Goal: Navigation & Orientation: Find specific page/section

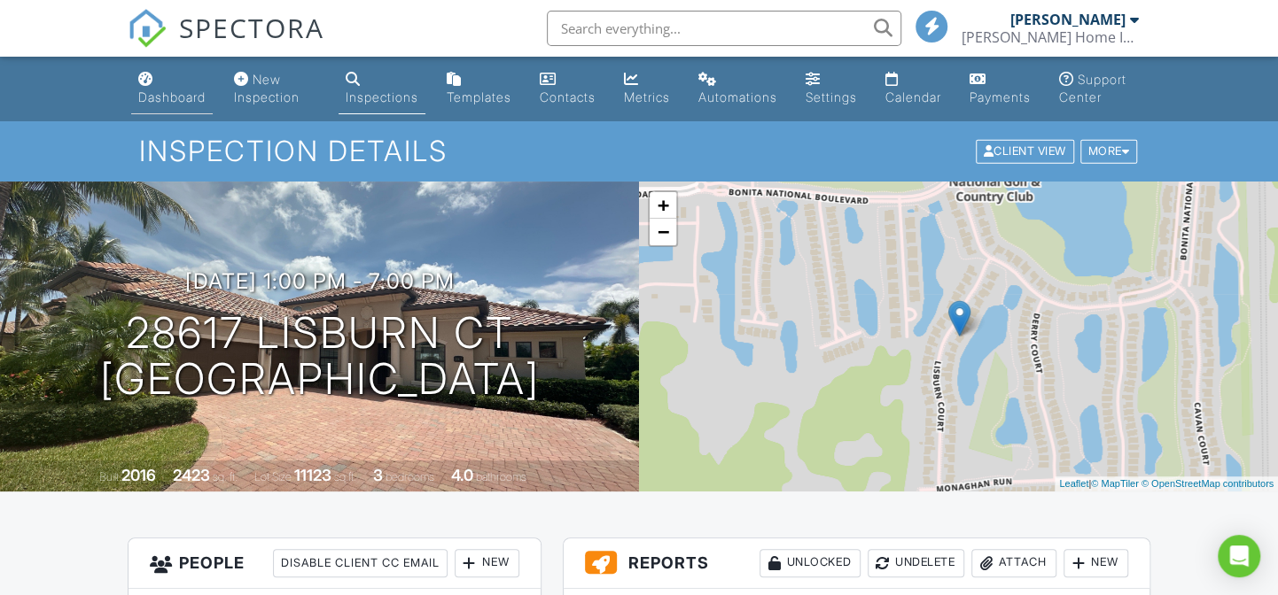
click at [167, 94] on div "Dashboard" at bounding box center [171, 96] width 67 height 15
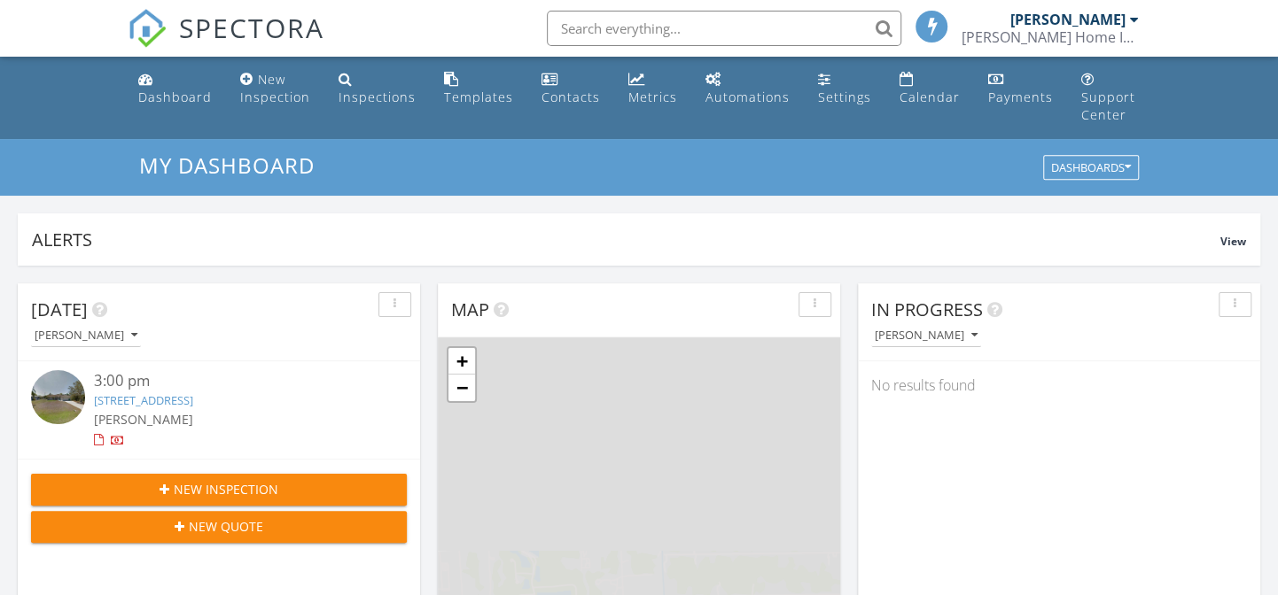
scroll to position [8, 9]
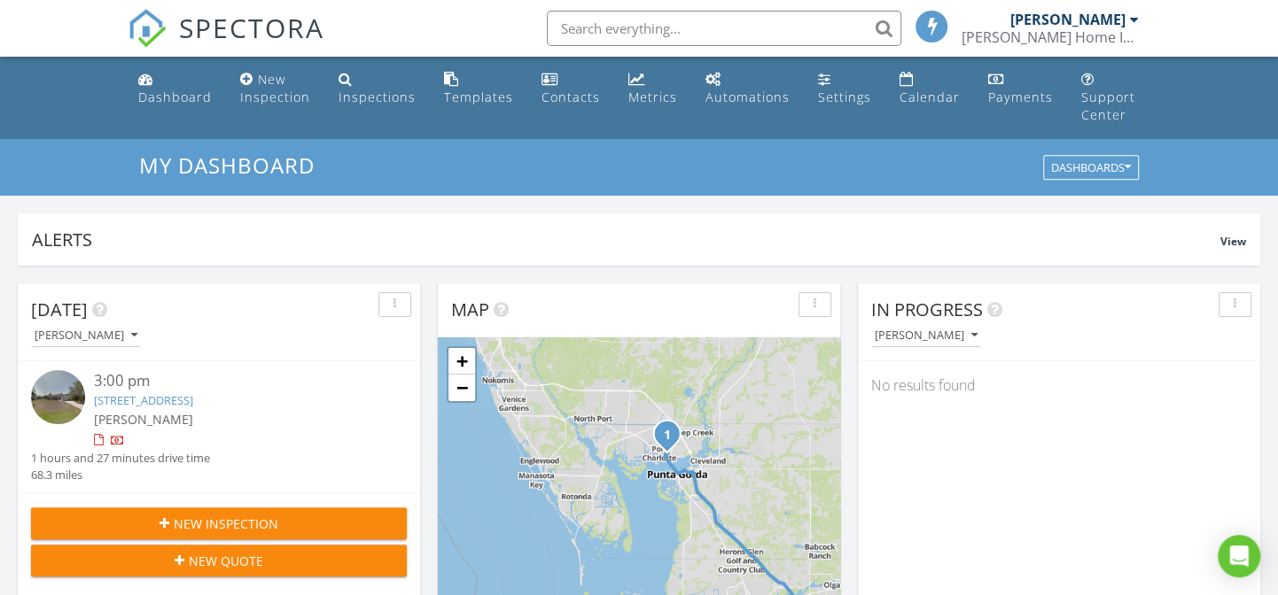
drag, startPoint x: 540, startPoint y: 444, endPoint x: 676, endPoint y: 506, distance: 149.9
click at [676, 506] on div "1 + − Immokalee Road, I 75 109.9 km, 1 h 27 min Head south on Orange Grove Trai…" at bounding box center [639, 568] width 402 height 460
click at [459, 348] on link "+" at bounding box center [461, 361] width 27 height 27
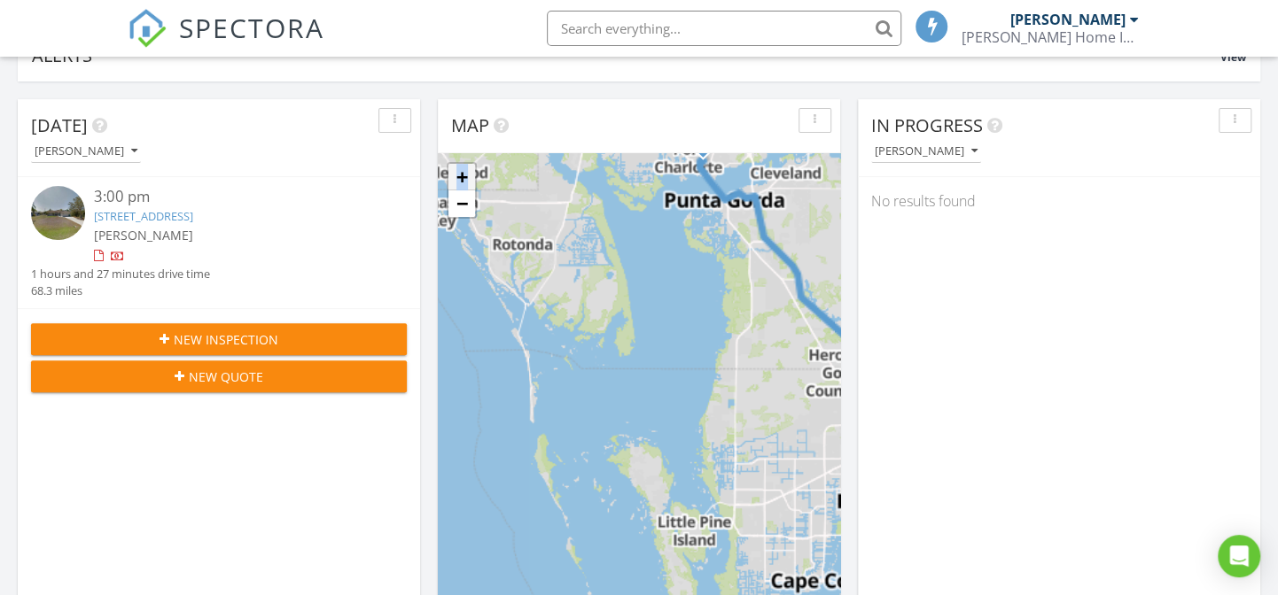
click at [459, 338] on div "1 + − Immokalee Road, I 75 109.9 km, 1 h 27 min Head south on Orange Grove Trai…" at bounding box center [639, 383] width 402 height 460
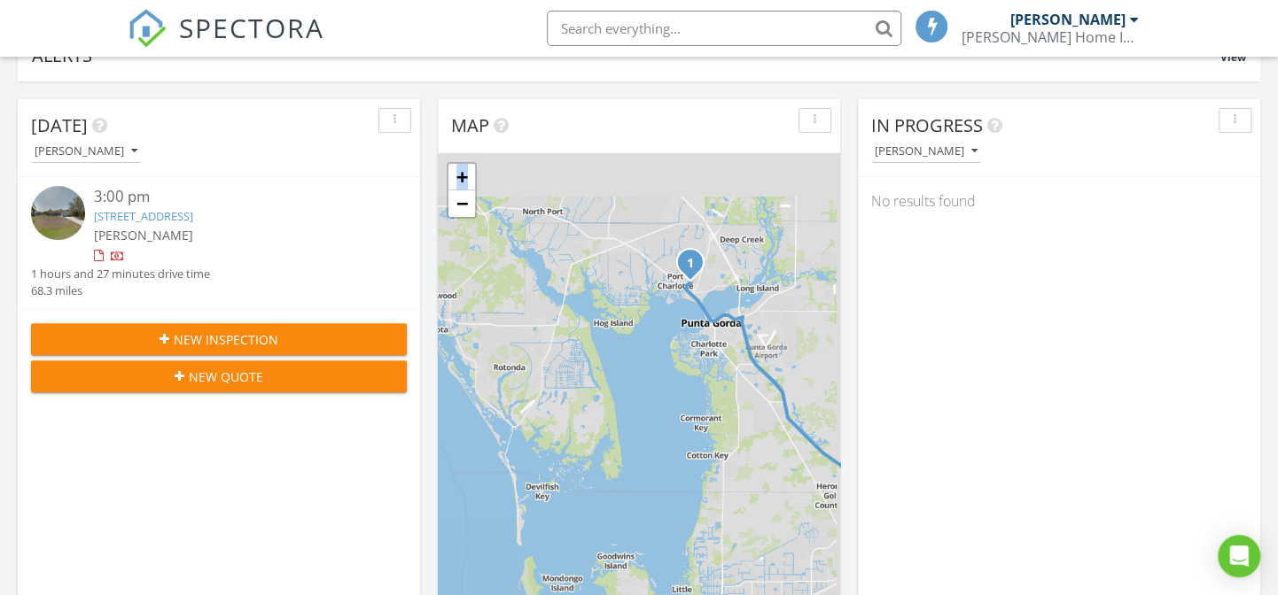
drag, startPoint x: 615, startPoint y: 338, endPoint x: 602, endPoint y: 479, distance: 142.4
click at [602, 479] on div "1 + − Immokalee Road, I 75 109.9 km, 1 h 27 min Head south on Orange Grove Trai…" at bounding box center [639, 383] width 402 height 460
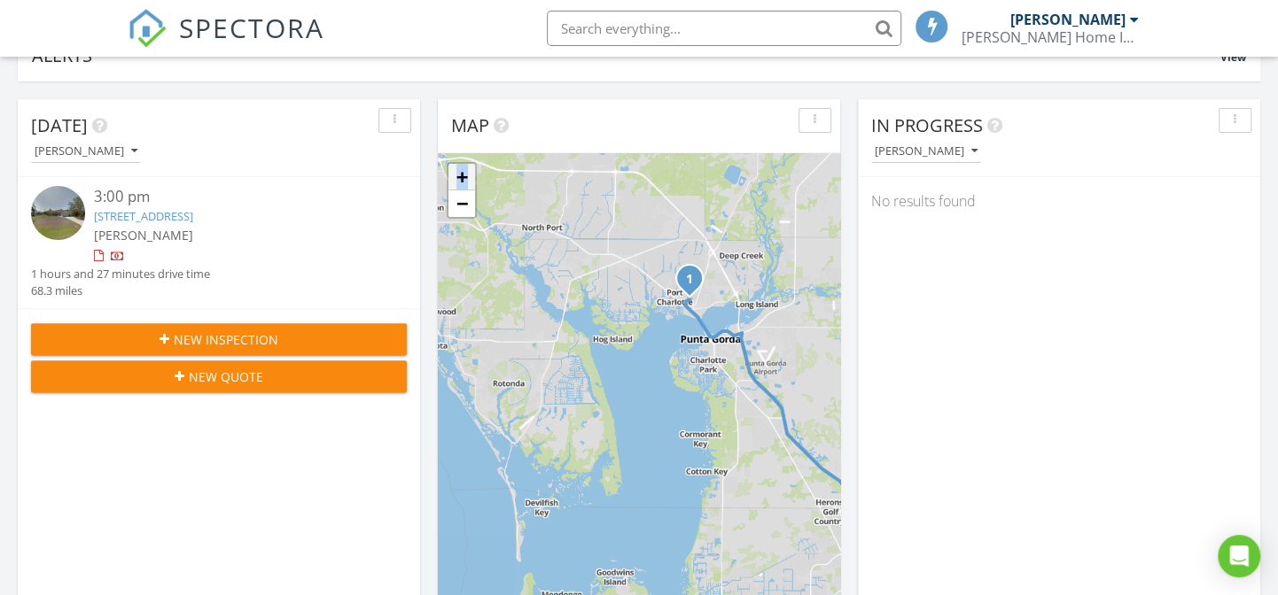
drag, startPoint x: 456, startPoint y: 159, endPoint x: 465, endPoint y: 156, distance: 9.2
click at [457, 164] on link "+" at bounding box center [461, 177] width 27 height 27
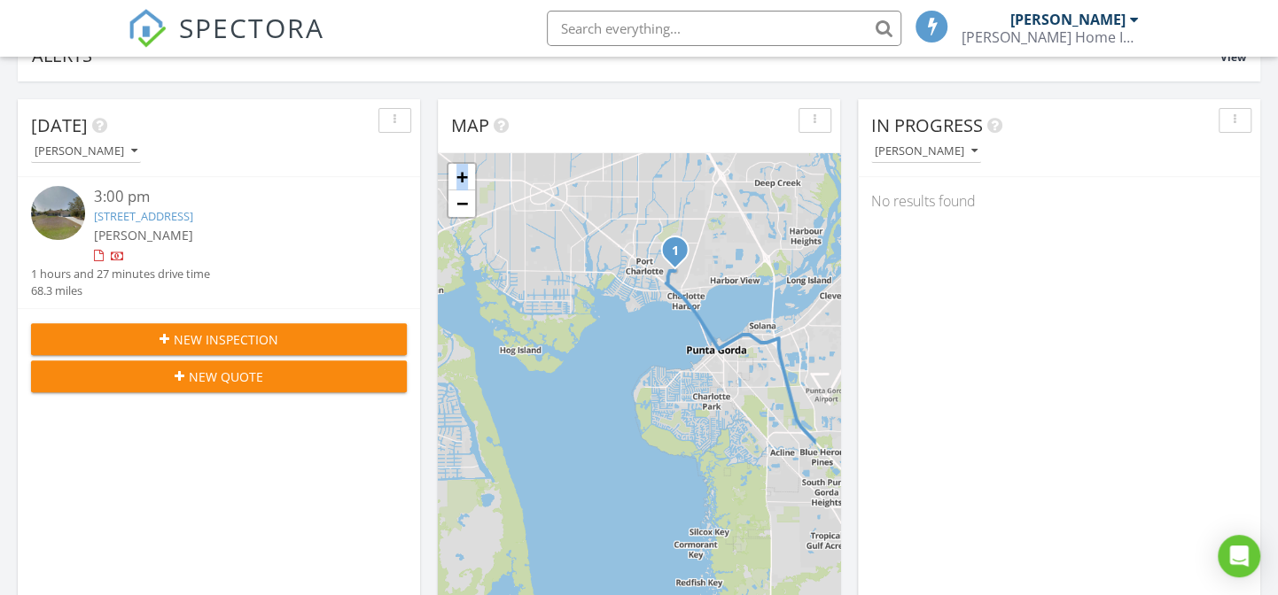
drag, startPoint x: 648, startPoint y: 299, endPoint x: 583, endPoint y: 356, distance: 86.0
click at [583, 356] on div "1 + − Immokalee Road, I 75 109.9 km, 1 h 27 min Head south on Orange Grove Trai…" at bounding box center [639, 383] width 402 height 460
click at [456, 164] on link "+" at bounding box center [461, 177] width 27 height 27
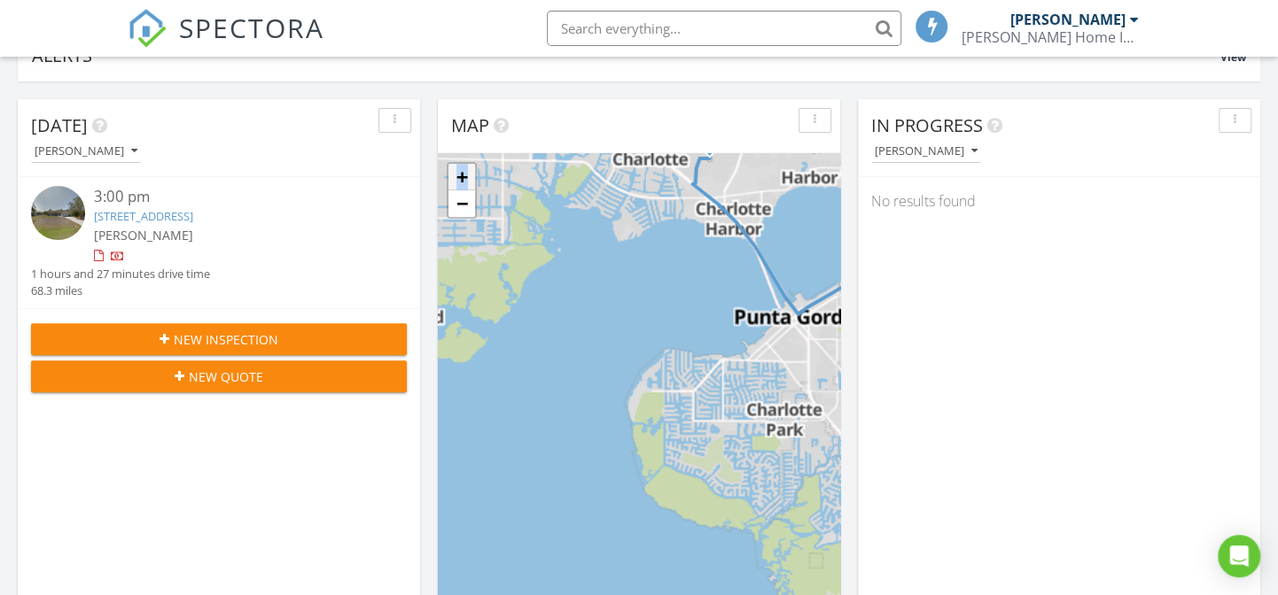
click at [456, 164] on link "+" at bounding box center [461, 177] width 27 height 27
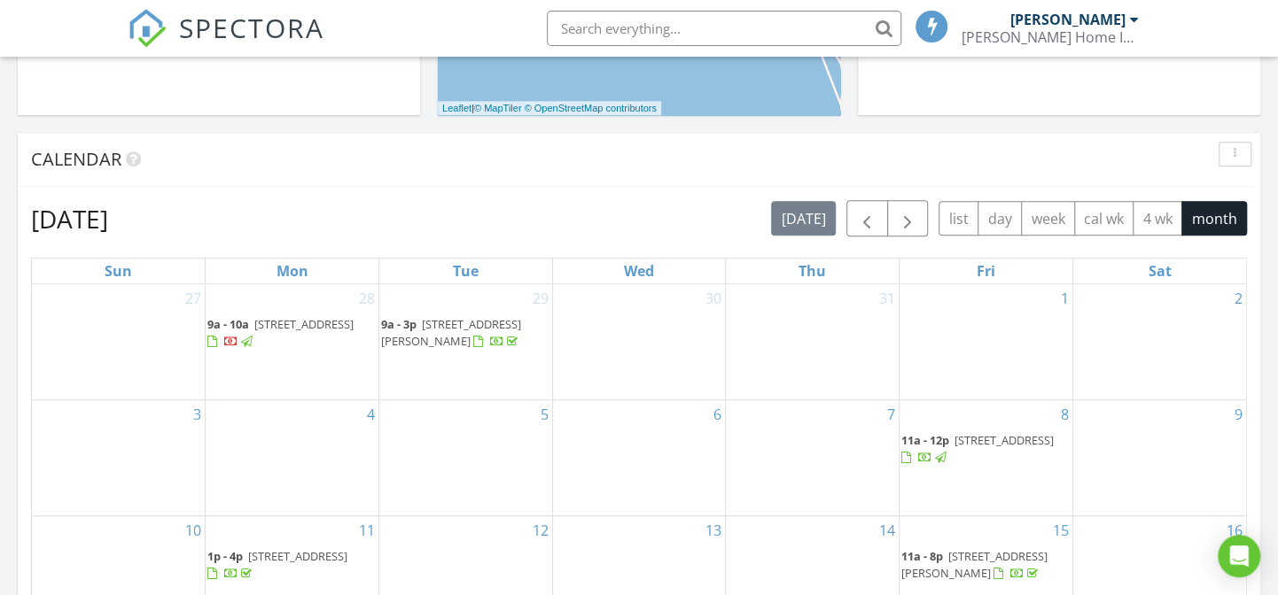
drag, startPoint x: 661, startPoint y: 260, endPoint x: 588, endPoint y: 617, distance: 364.4
click at [588, 594] on html "SPECTORA Luke Teuscher Uncle Luke's Home Inspection Role: Inspector Change Role…" at bounding box center [639, 580] width 1278 height 2529
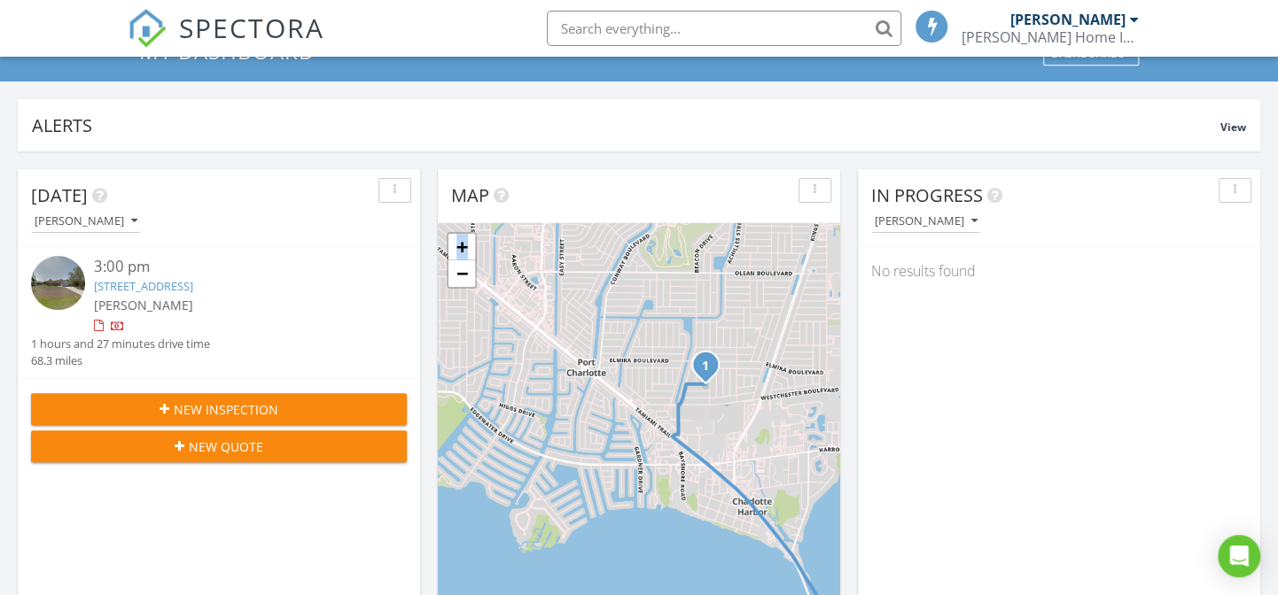
scroll to position [151, 0]
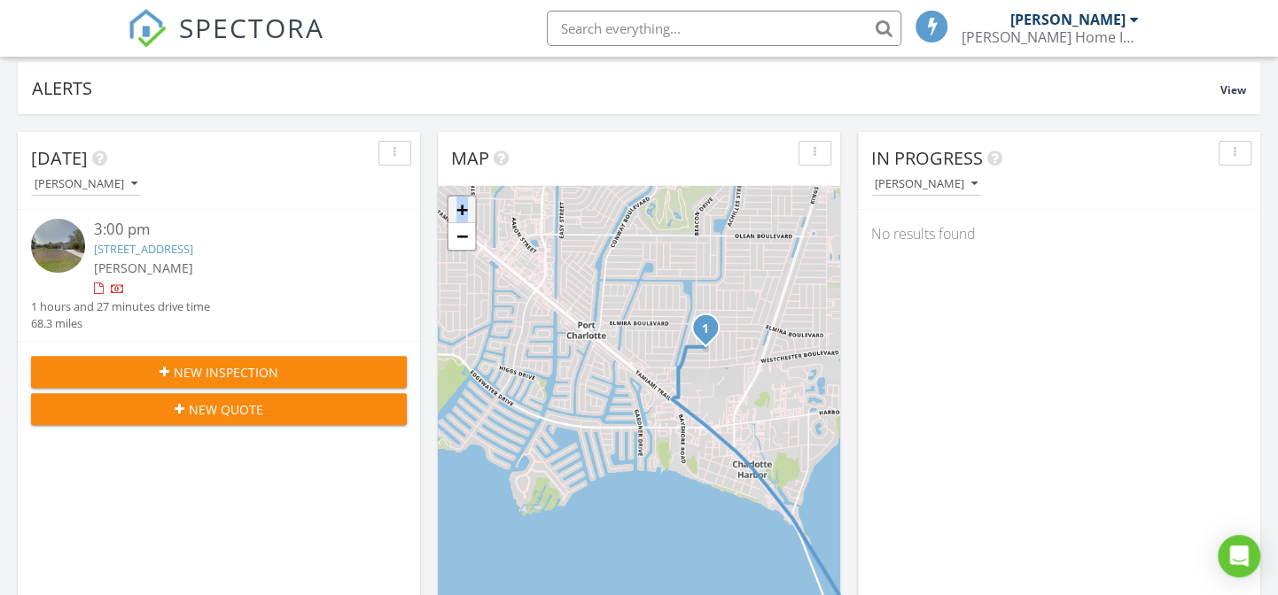
click at [459, 197] on link "+" at bounding box center [461, 210] width 27 height 27
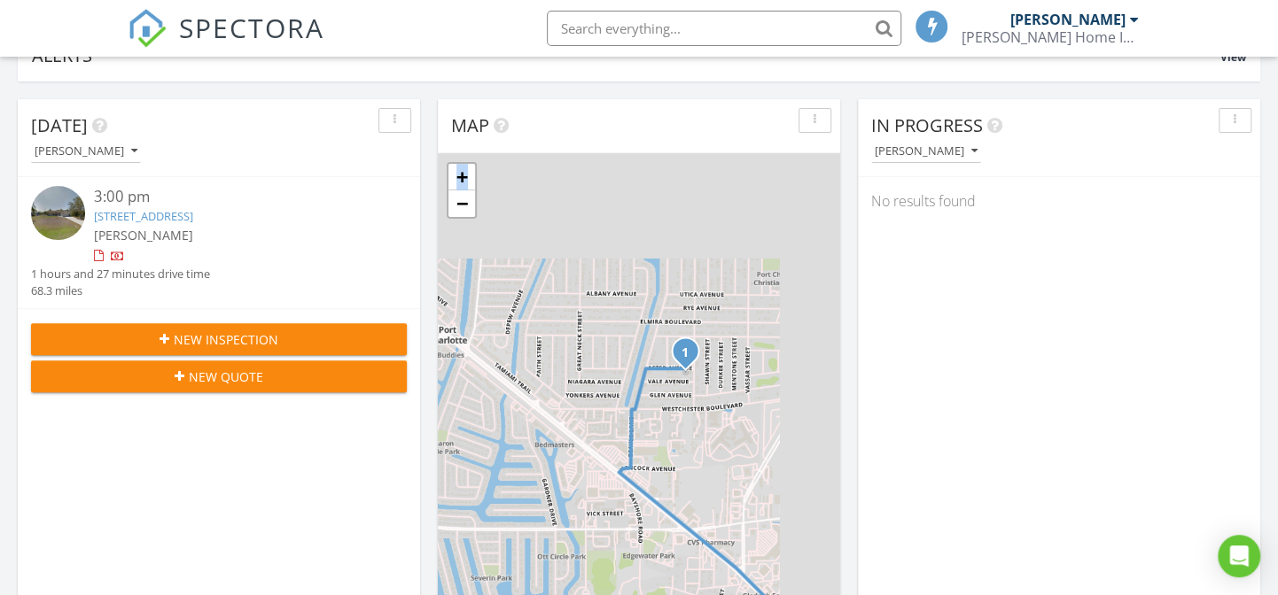
drag, startPoint x: 669, startPoint y: 357, endPoint x: 578, endPoint y: 483, distance: 155.4
click at [578, 483] on div "1 + − Immokalee Road, I 75 109.9 km, 1 h 27 min Head south on Orange Grove Trai…" at bounding box center [639, 383] width 402 height 460
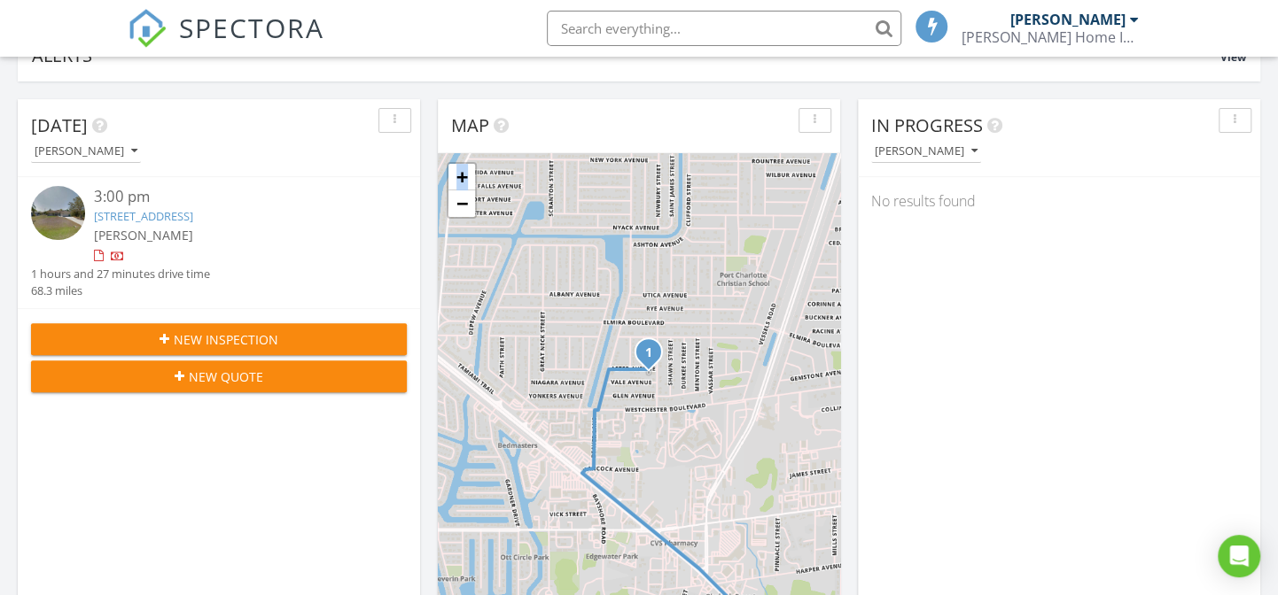
drag, startPoint x: 595, startPoint y: 447, endPoint x: 554, endPoint y: 445, distance: 41.7
click at [554, 445] on div "1 + − Immokalee Road, I 75 109.9 km, 1 h 27 min Head south on Orange Grove Trai…" at bounding box center [639, 383] width 402 height 460
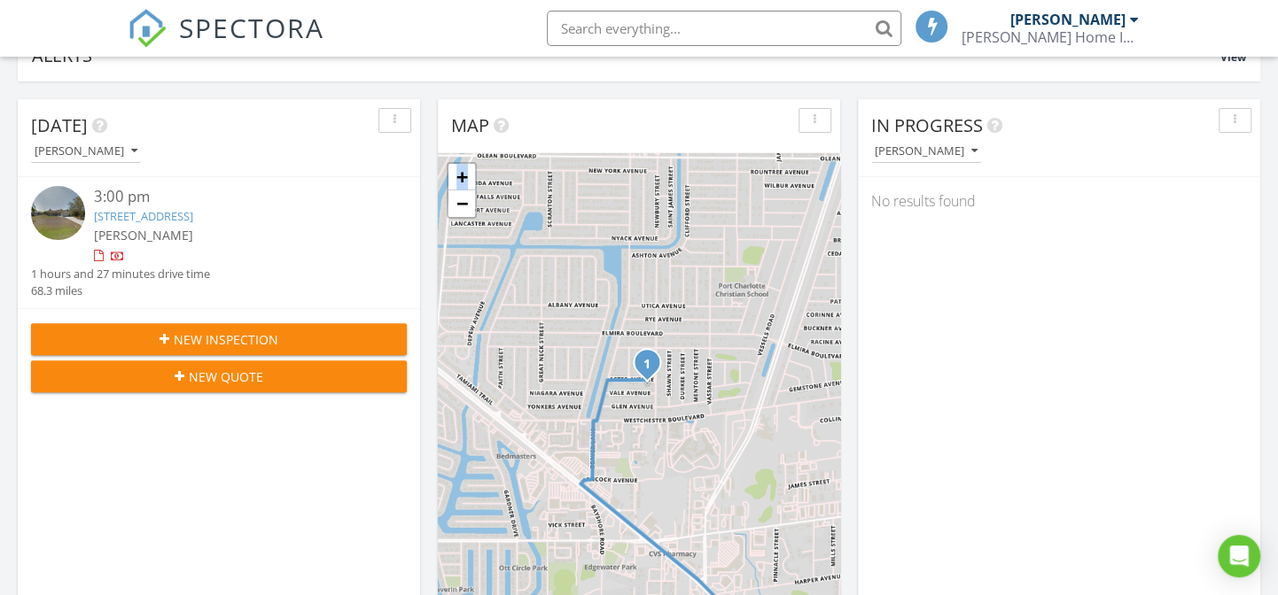
drag, startPoint x: 676, startPoint y: 435, endPoint x: 675, endPoint y: 448, distance: 13.3
click at [675, 448] on div "1 + − Immokalee Road, I 75 109.9 km, 1 h 27 min Head south on Orange Grove Trai…" at bounding box center [639, 383] width 402 height 460
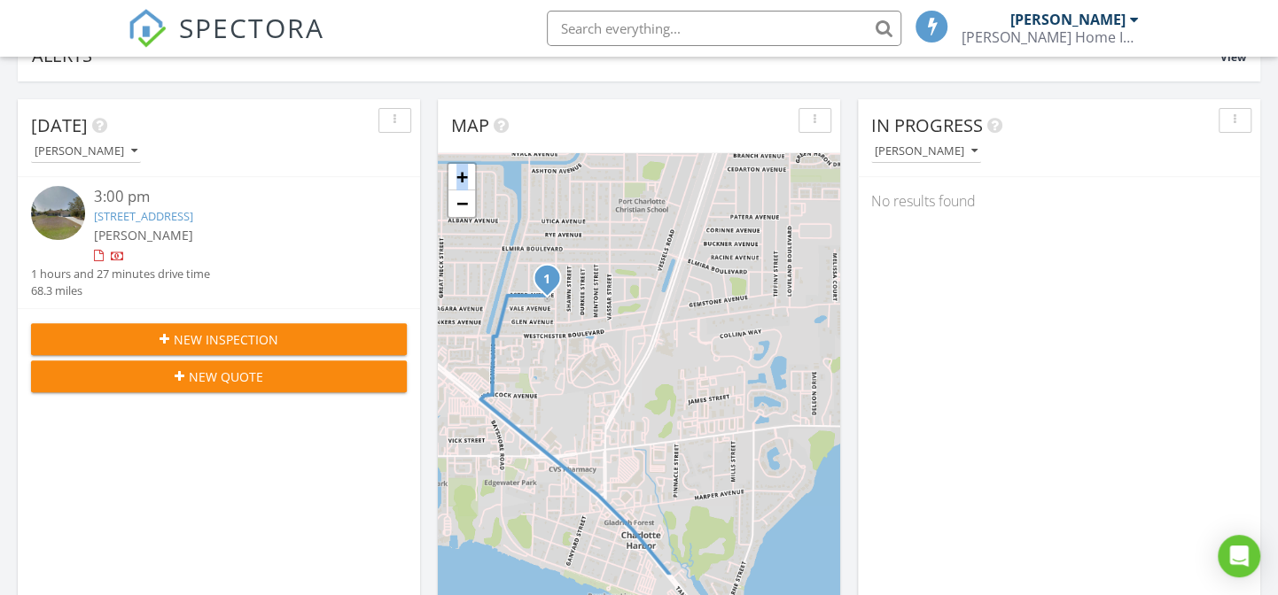
drag, startPoint x: 711, startPoint y: 465, endPoint x: 610, endPoint y: 378, distance: 133.2
click at [610, 378] on div "1 + − Immokalee Road, I 75 109.9 km, 1 h 27 min Head south on Orange Grove Trai…" at bounding box center [639, 383] width 402 height 460
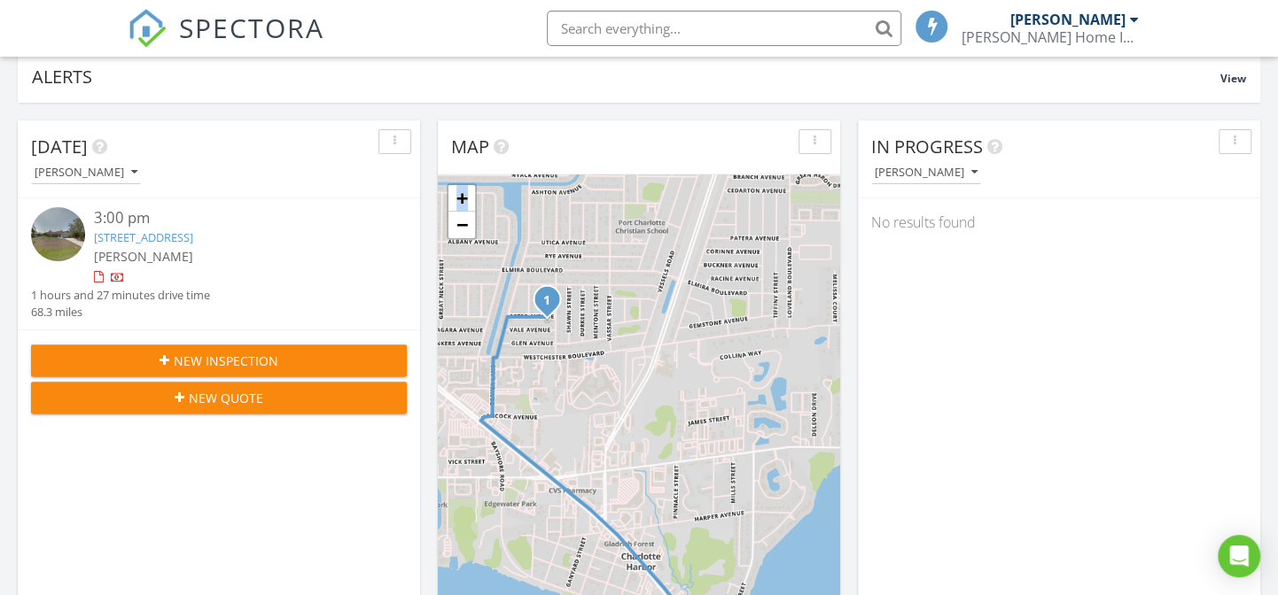
scroll to position [104, 0]
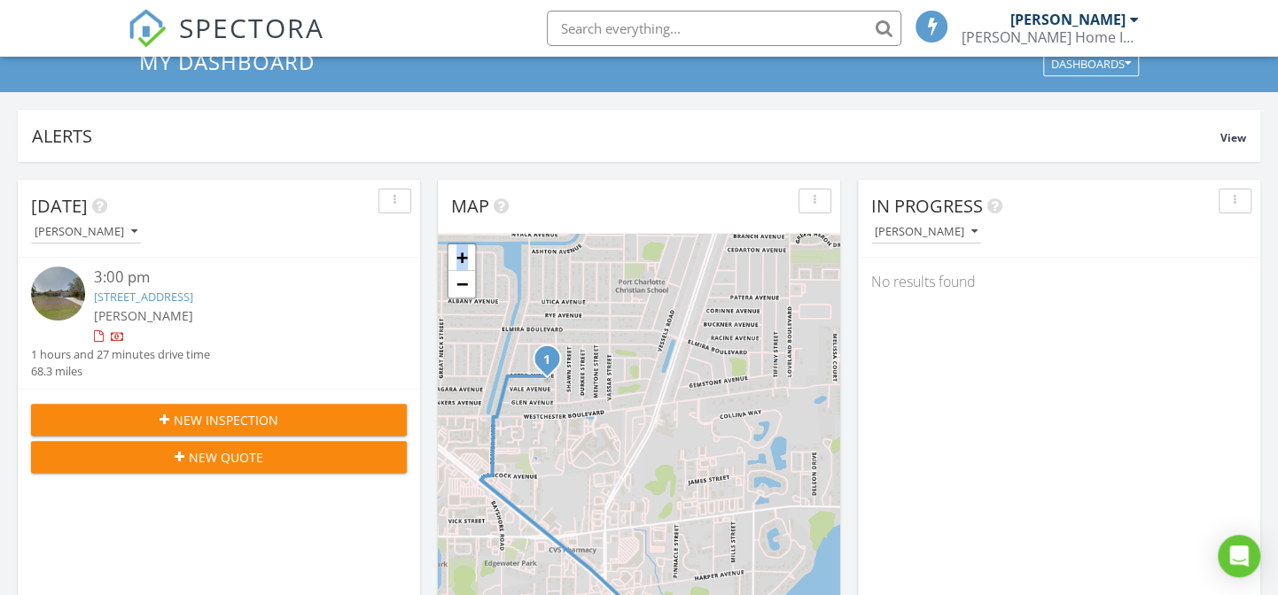
click at [469, 245] on link "+" at bounding box center [461, 258] width 27 height 27
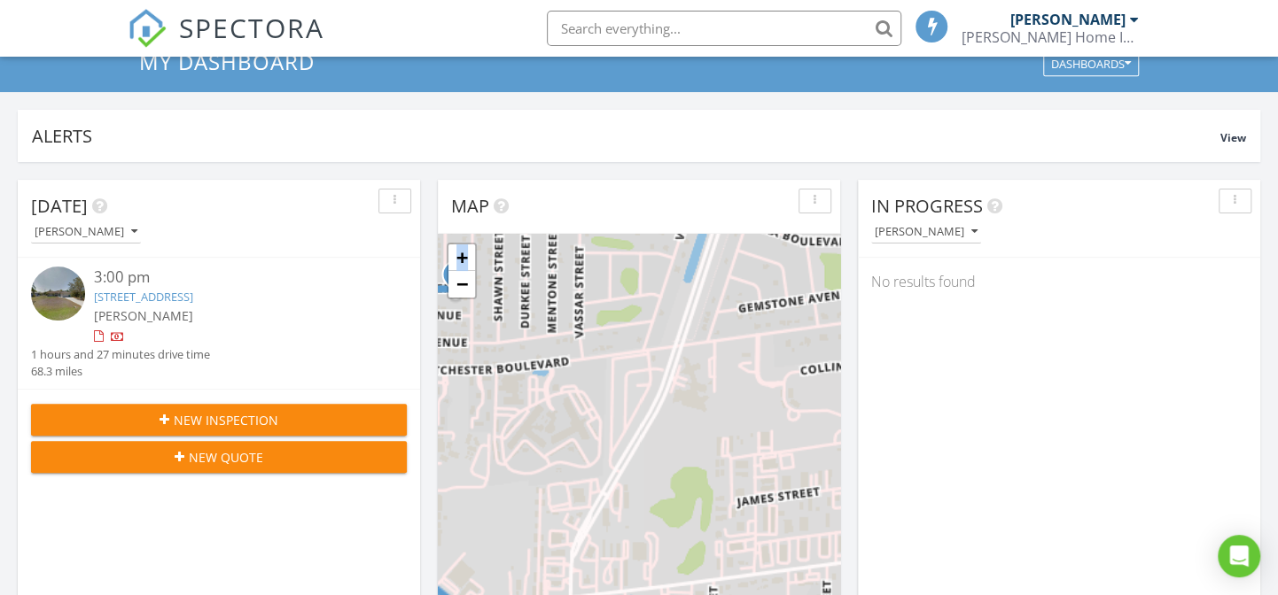
scroll to position [184, 0]
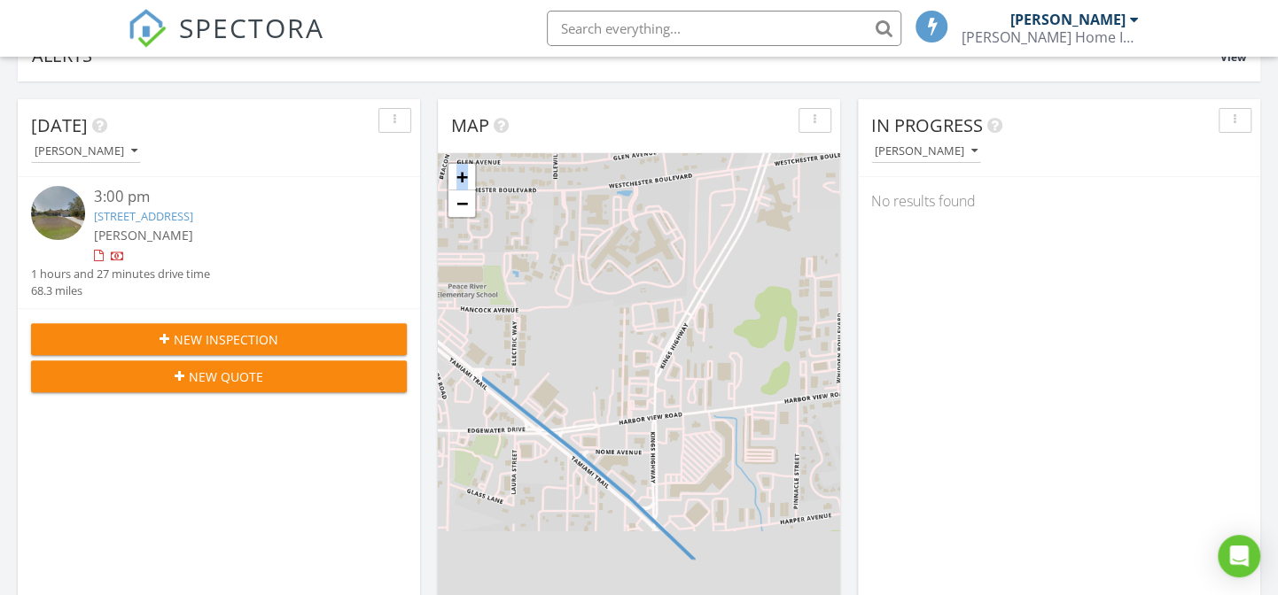
drag, startPoint x: 577, startPoint y: 460, endPoint x: 663, endPoint y: 357, distance: 134.0
click at [663, 357] on div "1 + − Immokalee Road, I 75 109.9 km, 1 h 27 min Head south on Orange Grove Trai…" at bounding box center [639, 383] width 402 height 460
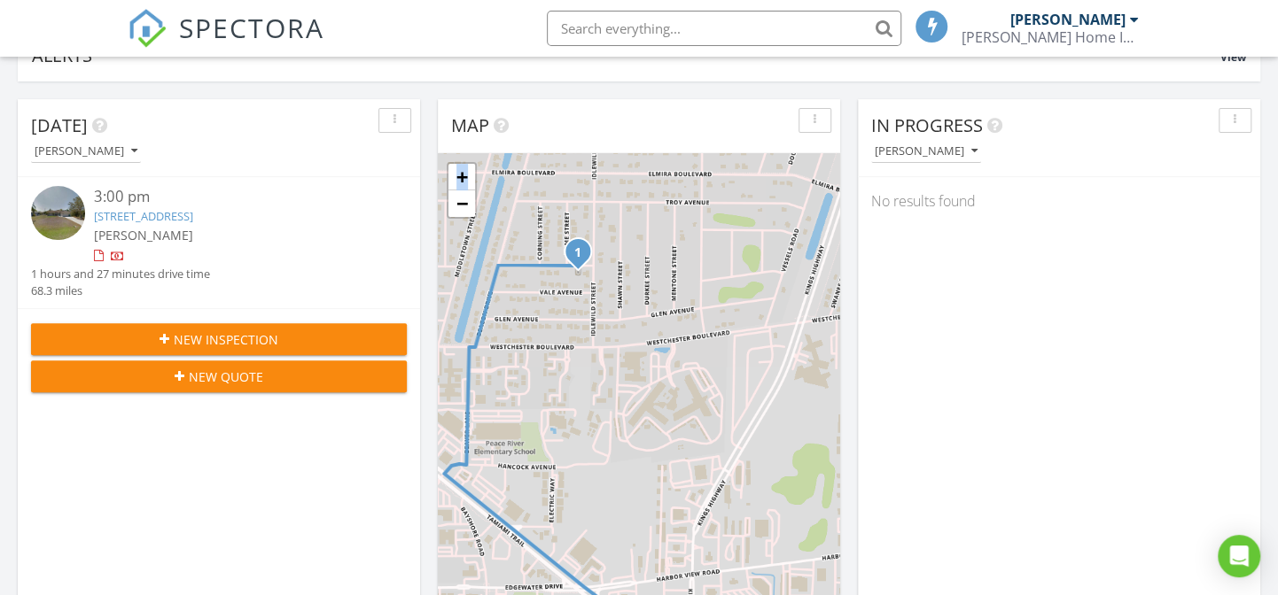
drag, startPoint x: 629, startPoint y: 383, endPoint x: 665, endPoint y: 539, distance: 160.1
click at [665, 539] on div "1 + − Immokalee Road, I 75 109.9 km, 1 h 27 min Head south on Orange Grove Trai…" at bounding box center [639, 383] width 402 height 460
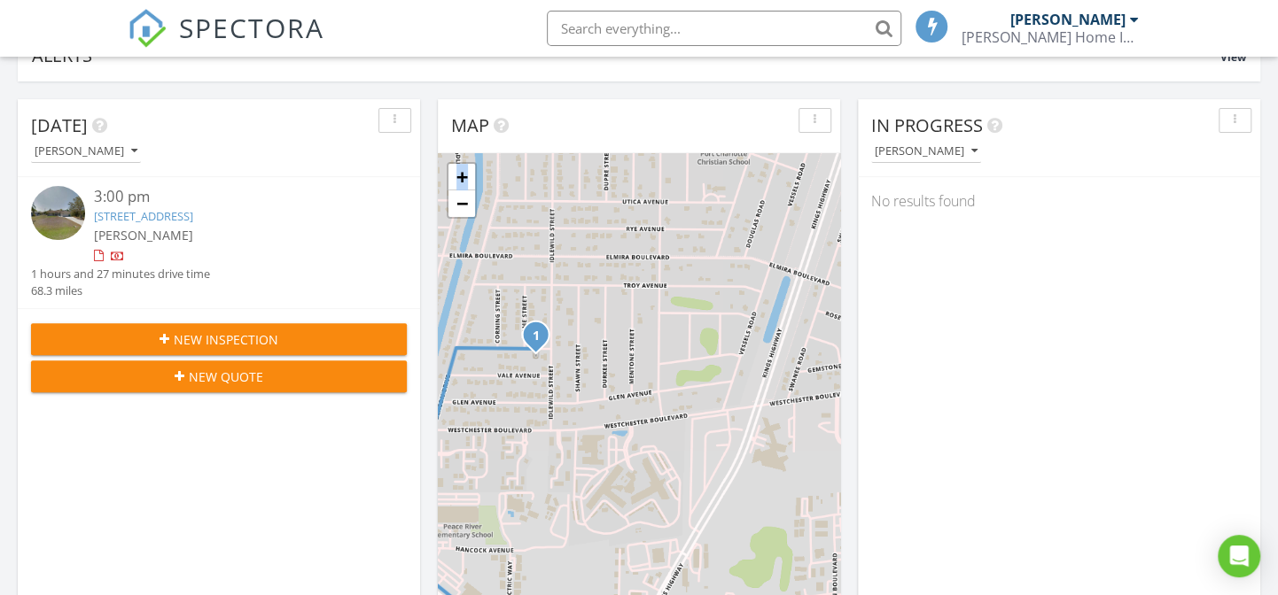
drag, startPoint x: 713, startPoint y: 392, endPoint x: 671, endPoint y: 484, distance: 100.7
click at [671, 484] on div "1 + − Immokalee Road, I 75 109.9 km, 1 h 27 min Head south on Orange Grove Trai…" at bounding box center [639, 383] width 402 height 460
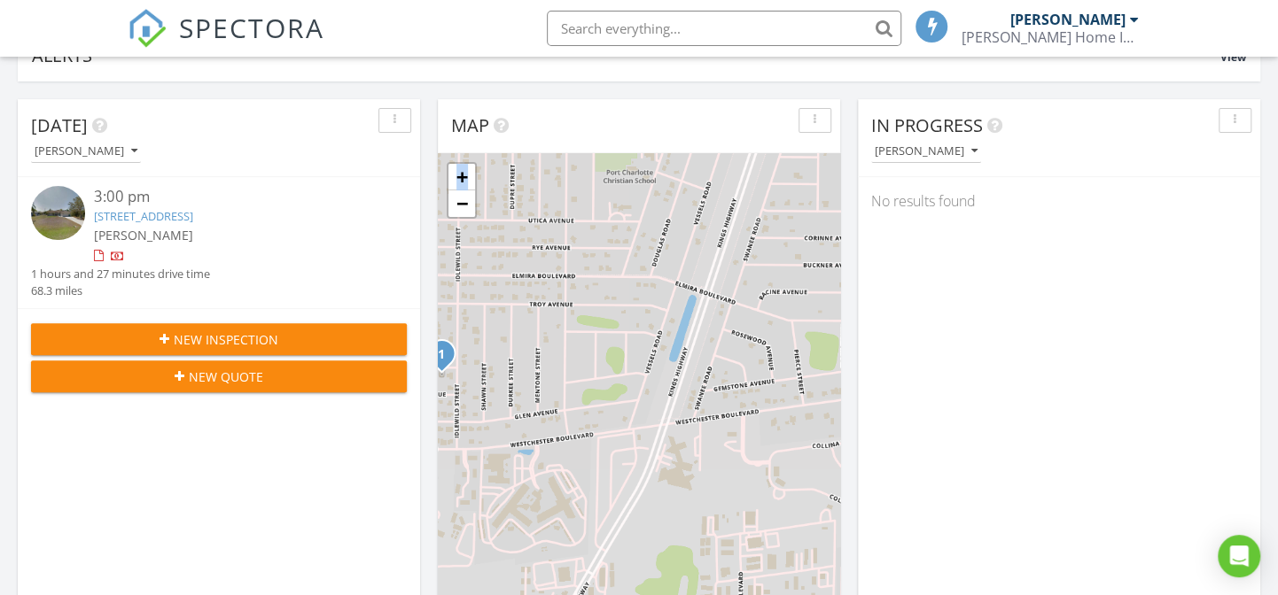
drag, startPoint x: 703, startPoint y: 348, endPoint x: 609, endPoint y: 368, distance: 96.8
click at [609, 368] on div "1 + − Immokalee Road, I 75 109.9 km, 1 h 27 min Head south on Orange Grove Trai…" at bounding box center [639, 383] width 402 height 460
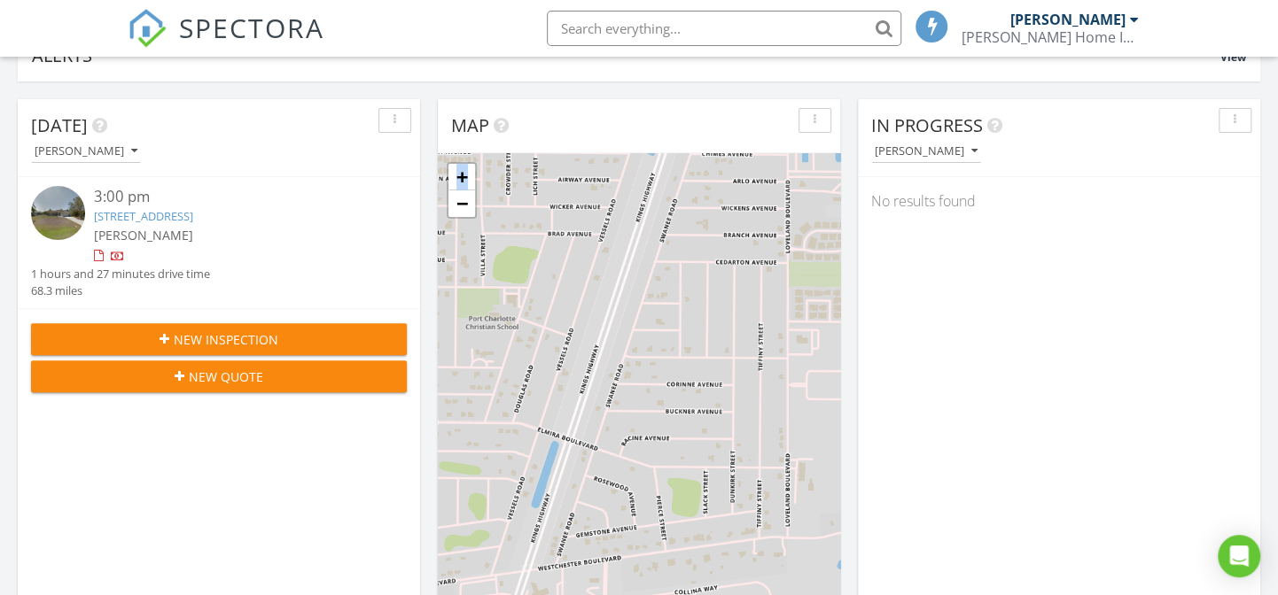
drag, startPoint x: 675, startPoint y: 250, endPoint x: 533, endPoint y: 399, distance: 205.5
click at [533, 399] on div "1 + − Immokalee Road, I 75 109.9 km, 1 h 27 min Head south on Orange Grove Trai…" at bounding box center [639, 383] width 402 height 460
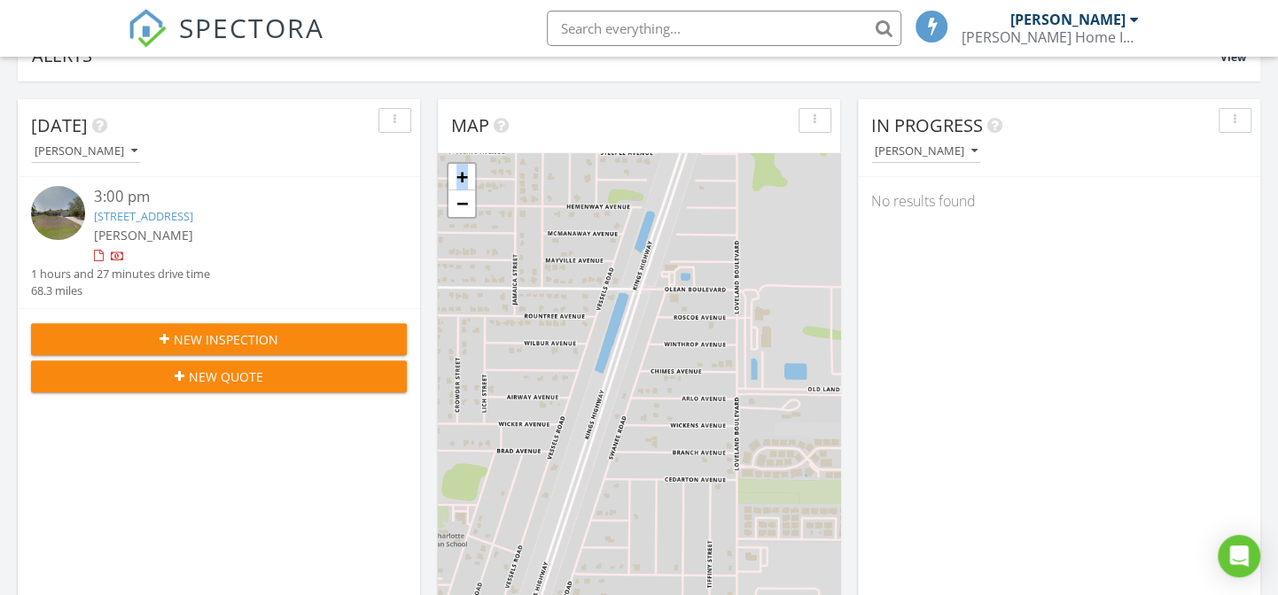
drag, startPoint x: 616, startPoint y: 288, endPoint x: 564, endPoint y: 505, distance: 223.1
click at [564, 505] on div "1 + − Immokalee Road, I 75 109.9 km, 1 h 27 min Head south on Orange Grove Trai…" at bounding box center [639, 383] width 402 height 460
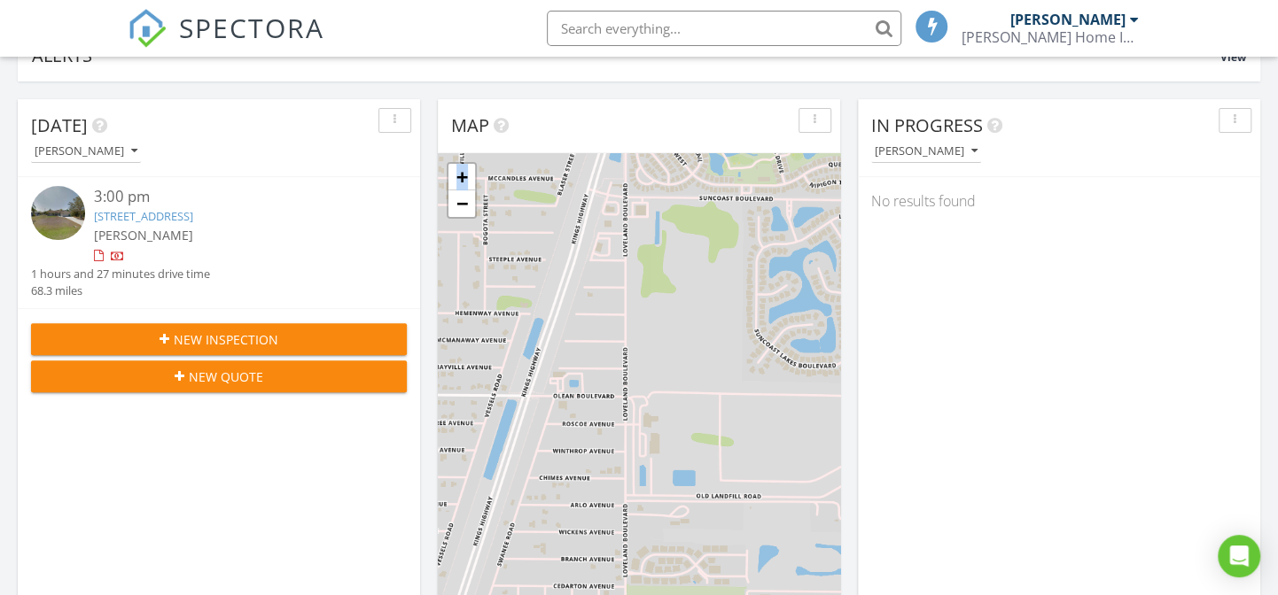
drag, startPoint x: 675, startPoint y: 233, endPoint x: 636, endPoint y: 259, distance: 46.7
click at [636, 259] on div "1 + − Immokalee Road, I 75 109.9 km, 1 h 27 min Head south on Orange Grove Trai…" at bounding box center [639, 383] width 402 height 460
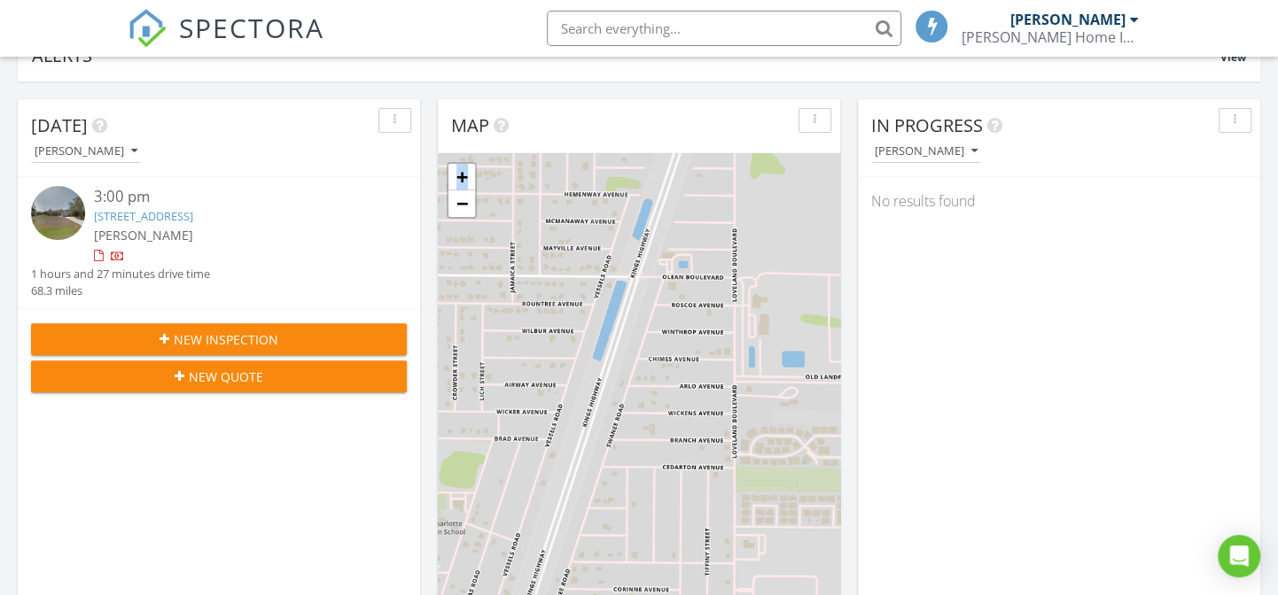
drag, startPoint x: 523, startPoint y: 346, endPoint x: 658, endPoint y: 232, distance: 176.7
click at [587, 290] on div "1 + − Immokalee Road, I 75 109.9 km, 1 h 27 min Head south on Orange Grove Trai…" at bounding box center [639, 383] width 402 height 460
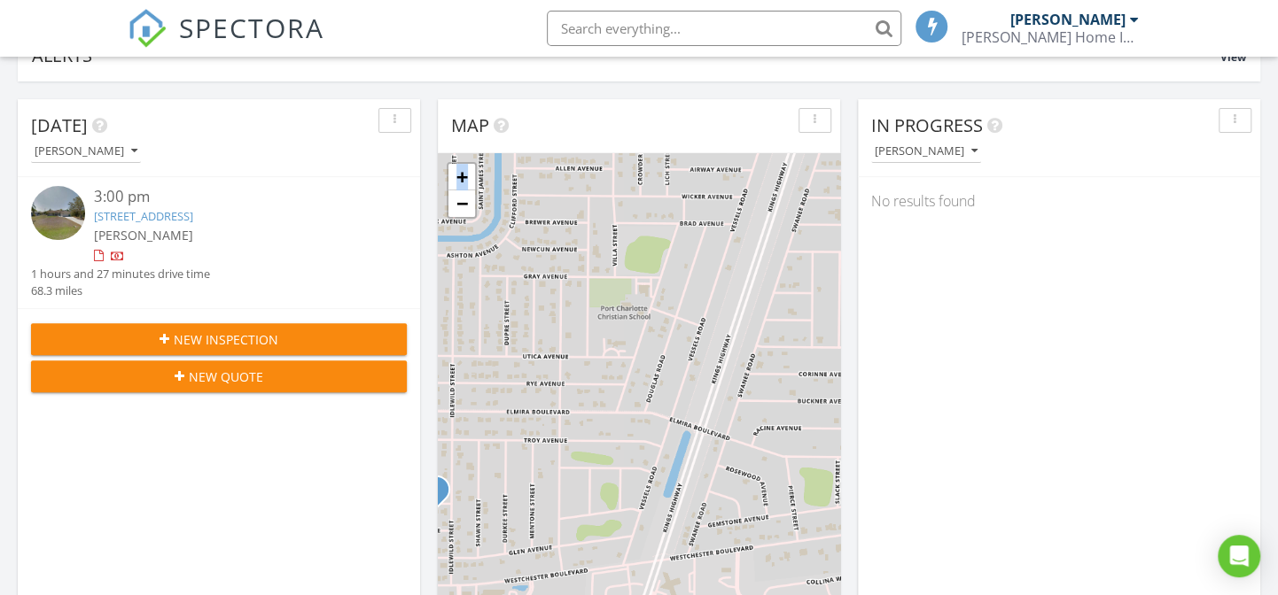
drag, startPoint x: 594, startPoint y: 353, endPoint x: 734, endPoint y: 174, distance: 227.9
click at [759, 154] on div "1 + − Immokalee Road, I 75 109.9 km, 1 h 27 min Head south on Orange Grove Trai…" at bounding box center [639, 383] width 402 height 460
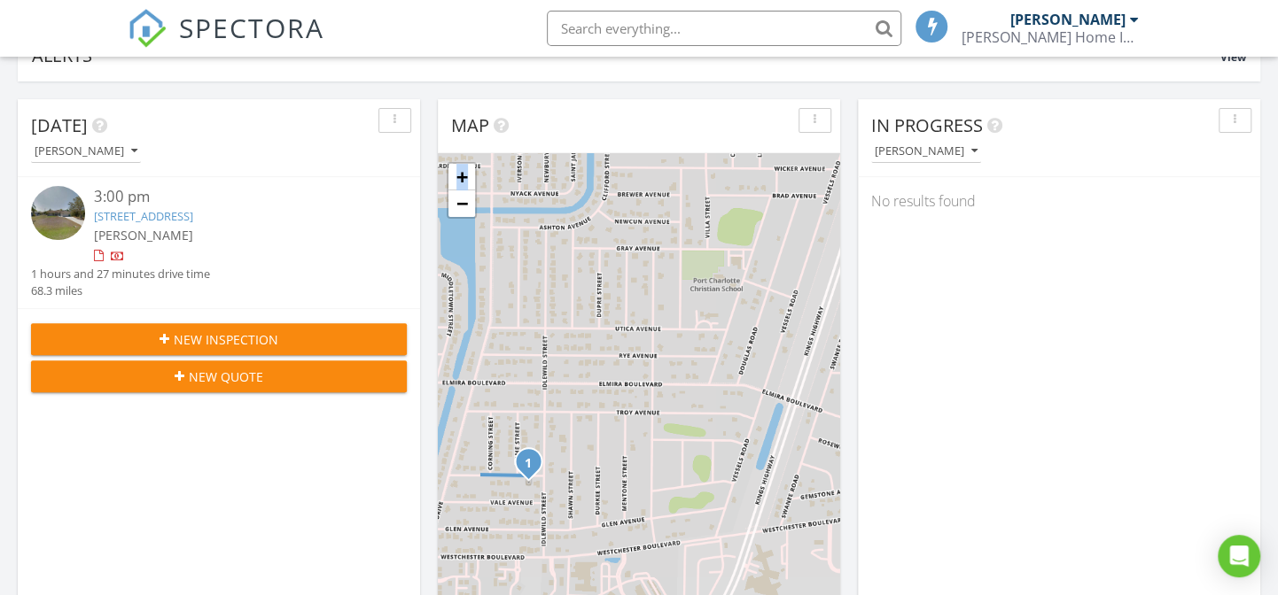
drag, startPoint x: 590, startPoint y: 283, endPoint x: 673, endPoint y: 266, distance: 85.0
click at [673, 266] on div "1 + − Immokalee Road, I 75 109.9 km, 1 h 27 min Head south on Orange Grove Trai…" at bounding box center [639, 383] width 402 height 460
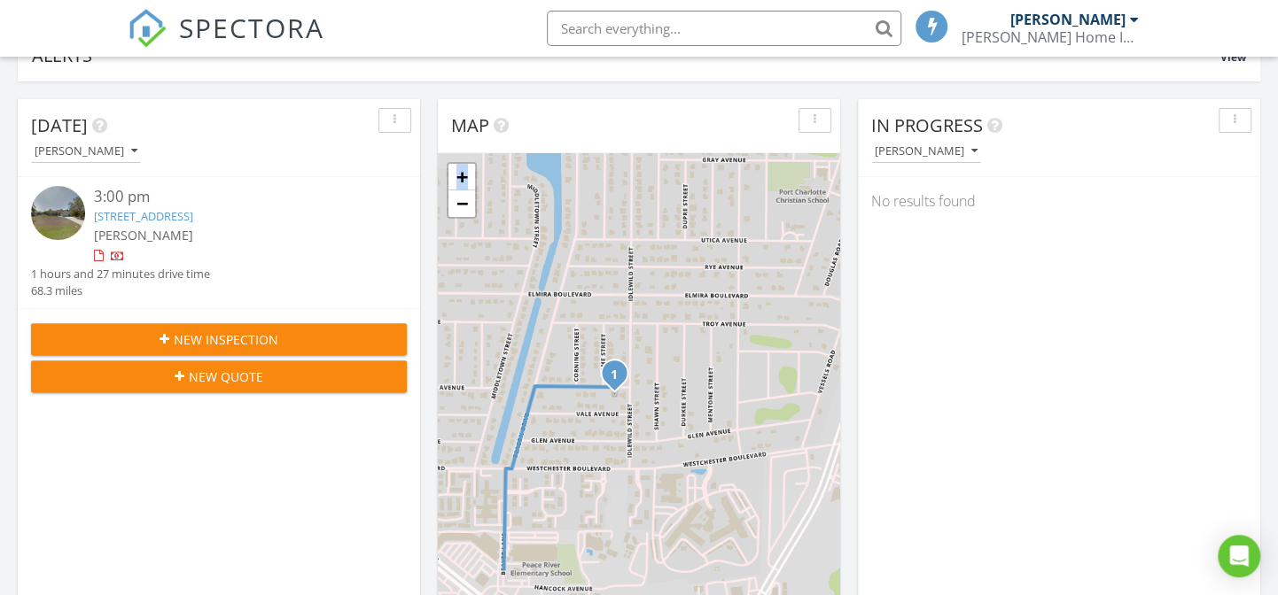
drag, startPoint x: 601, startPoint y: 434, endPoint x: 687, endPoint y: 342, distance: 126.0
click at [687, 342] on div "1 + − Immokalee Road, I 75 109.9 km, 1 h 27 min Head south on Orange Grove Trai…" at bounding box center [639, 383] width 402 height 460
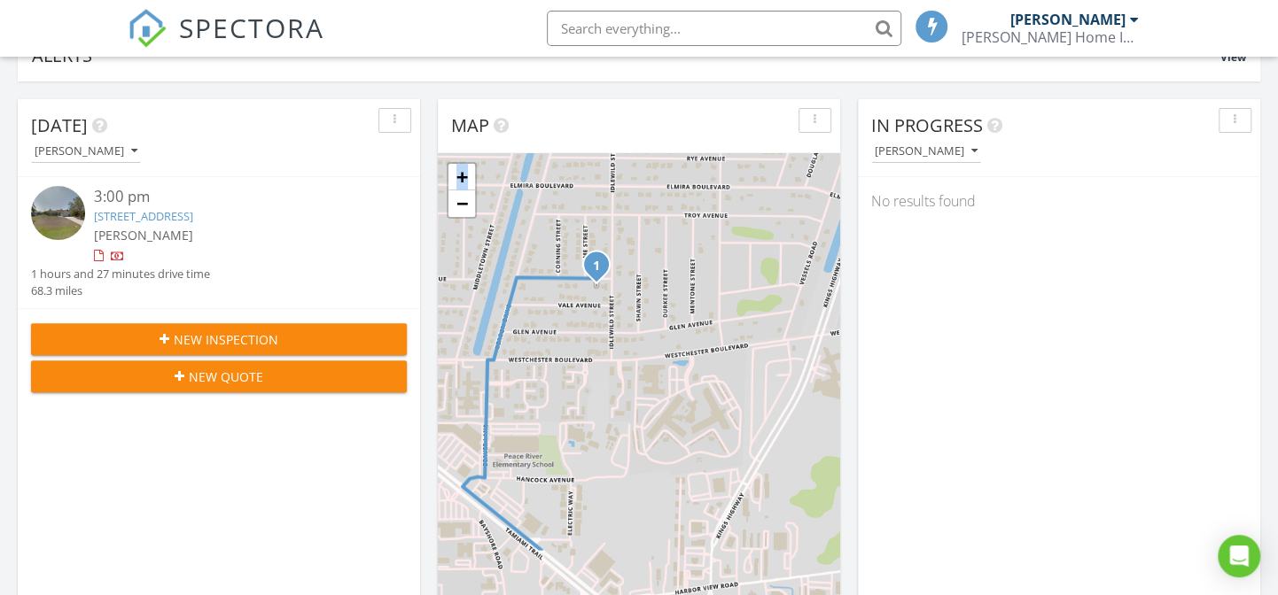
drag, startPoint x: 667, startPoint y: 412, endPoint x: 647, endPoint y: 292, distance: 121.3
click at [647, 292] on div "1 + − Immokalee Road, I 75 109.9 km, 1 h 27 min Head south on Orange Grove Trai…" at bounding box center [639, 383] width 402 height 460
